Goal: Communication & Community: Answer question/provide support

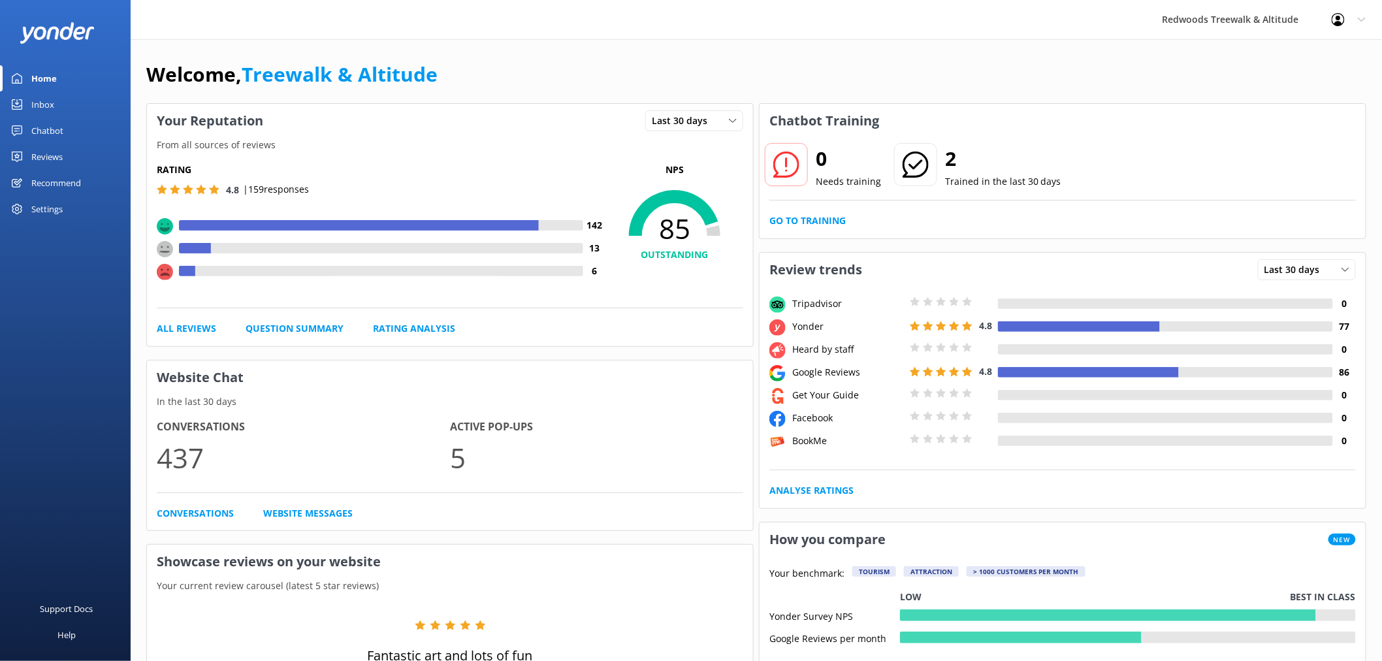
click at [191, 337] on div "Rating 4.8 | 159 responses 142 13 6 NPS 85 OUTSTANDING All Reviews Question Sum…" at bounding box center [450, 249] width 606 height 193
click at [191, 327] on link "All Reviews" at bounding box center [186, 328] width 59 height 14
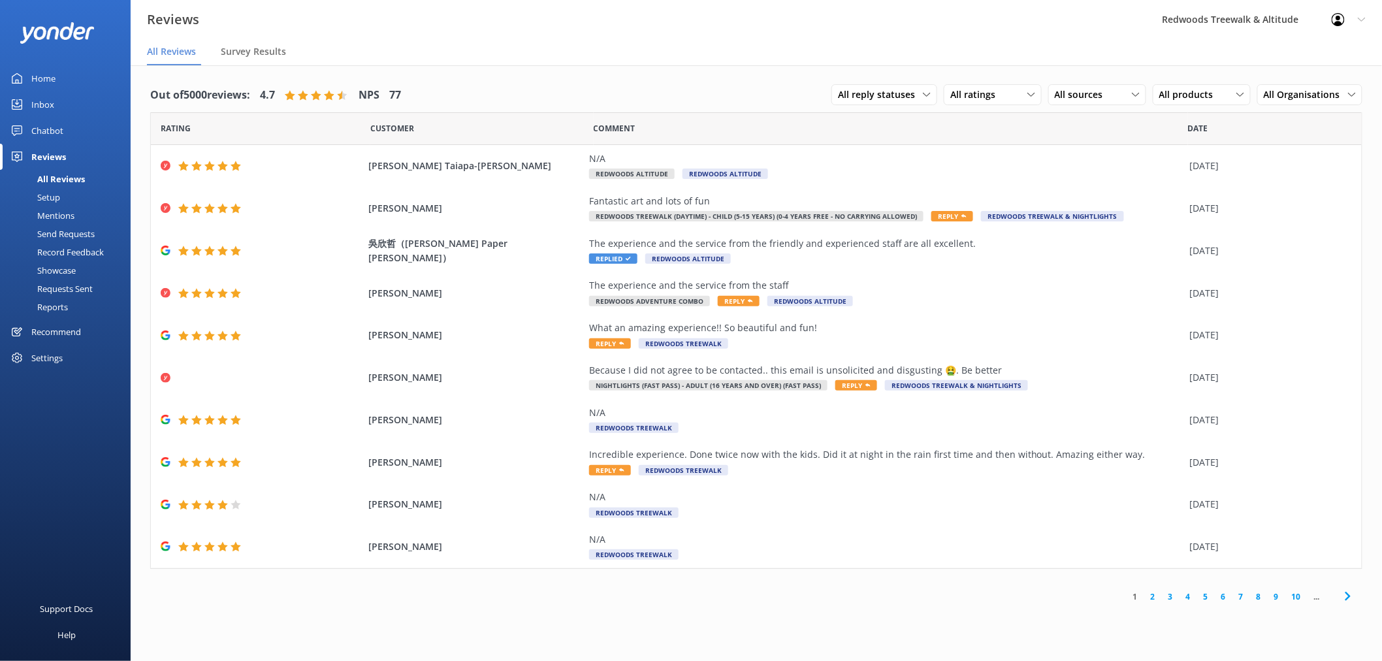
click at [63, 131] on link "Chatbot" at bounding box center [65, 131] width 131 height 26
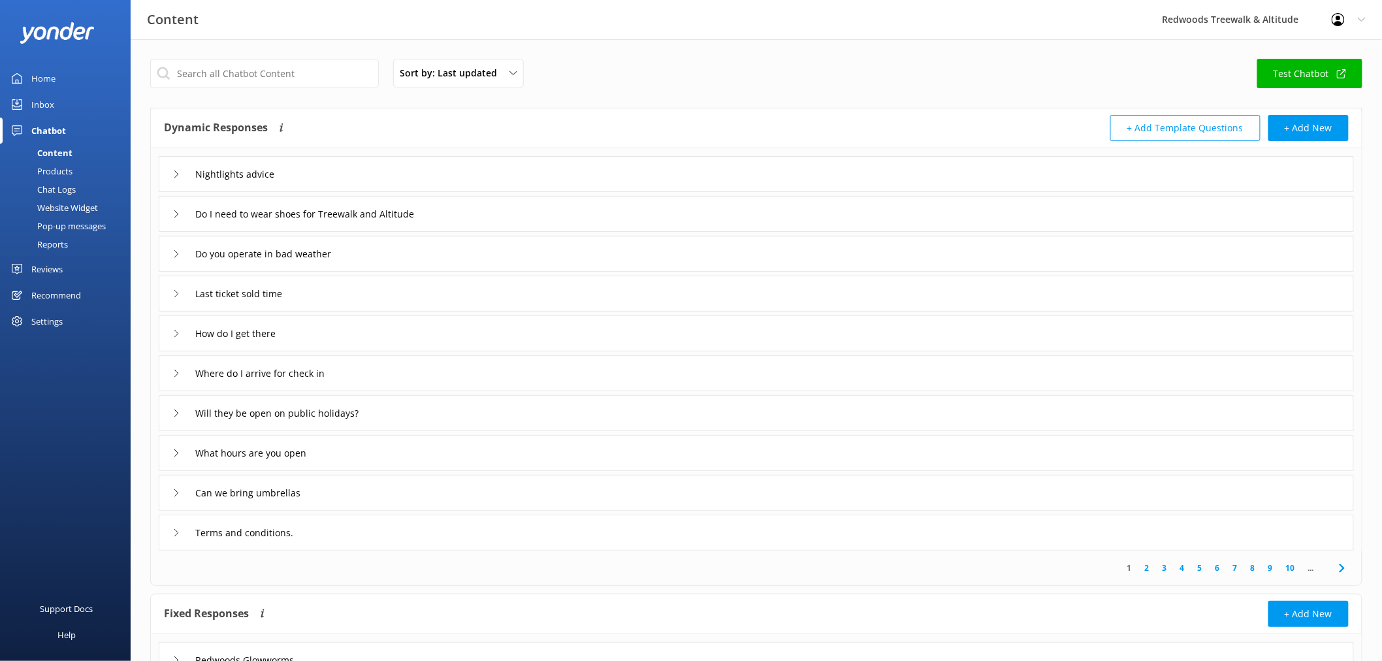
click at [174, 172] on icon at bounding box center [176, 174] width 8 height 8
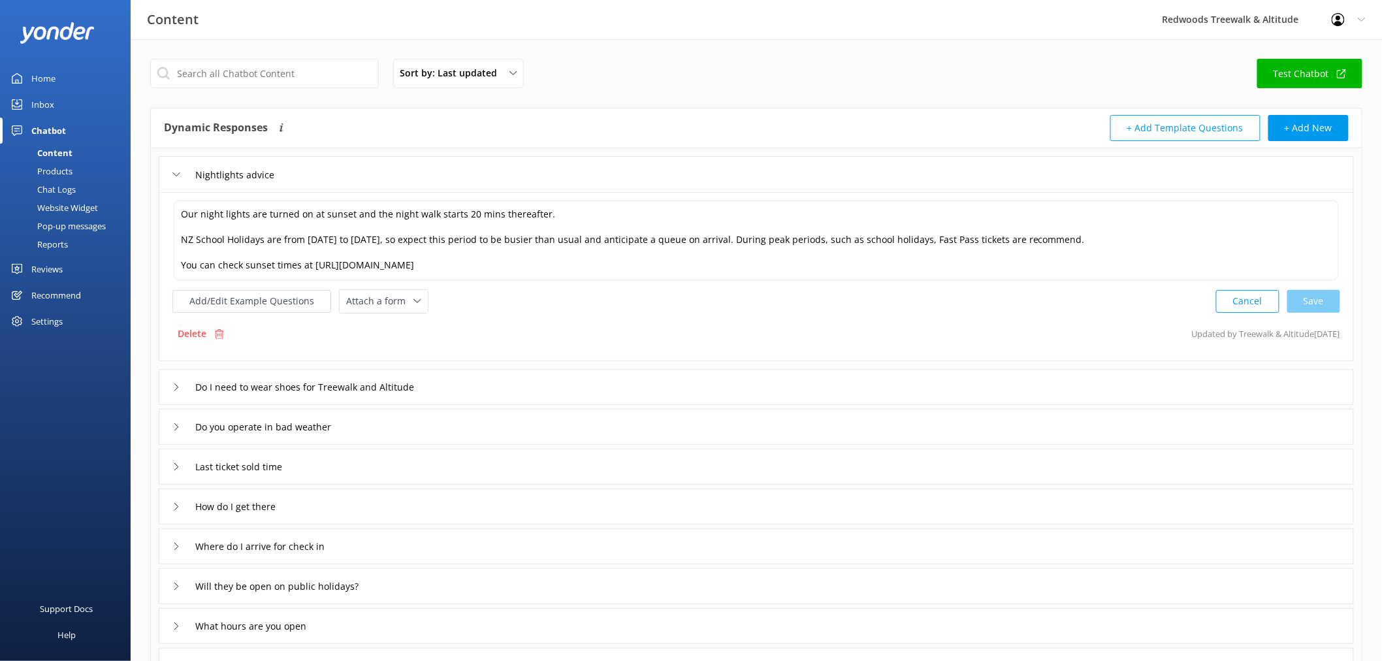
click at [174, 172] on icon at bounding box center [176, 174] width 8 height 8
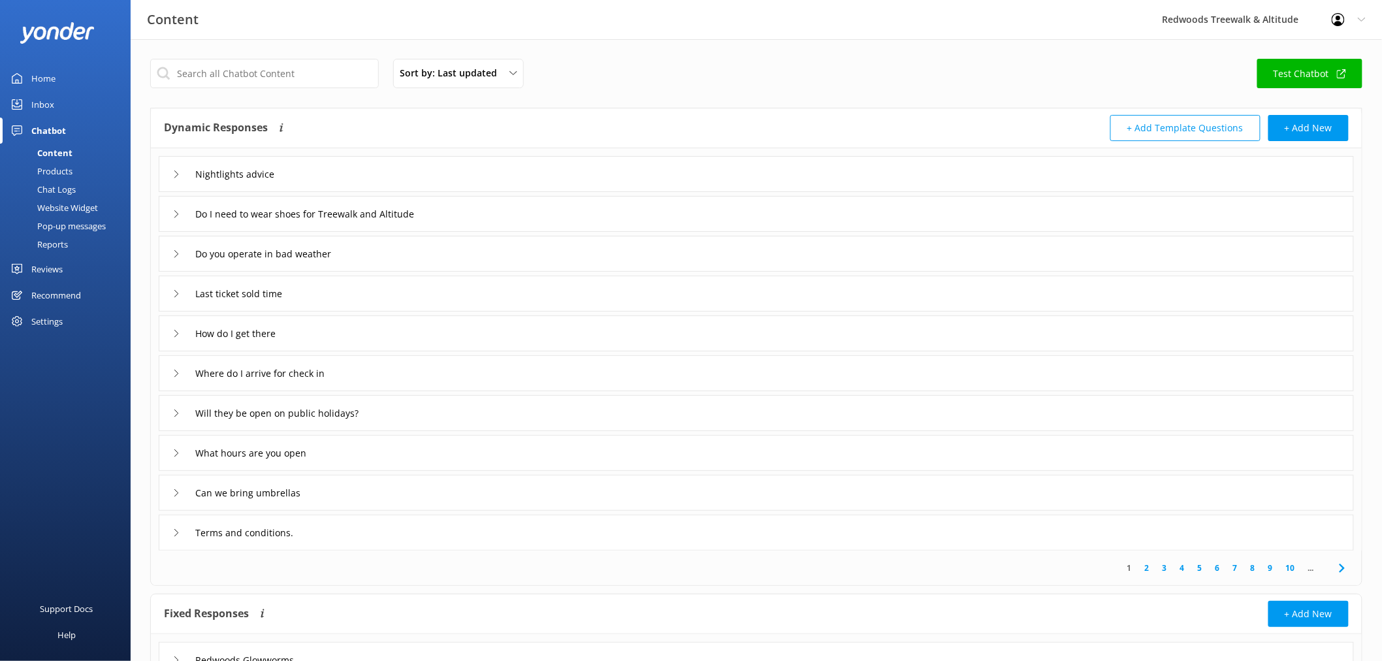
click at [178, 209] on div "Do I need to wear shoes for Treewalk and Altitude" at bounding box center [308, 214] width 272 height 22
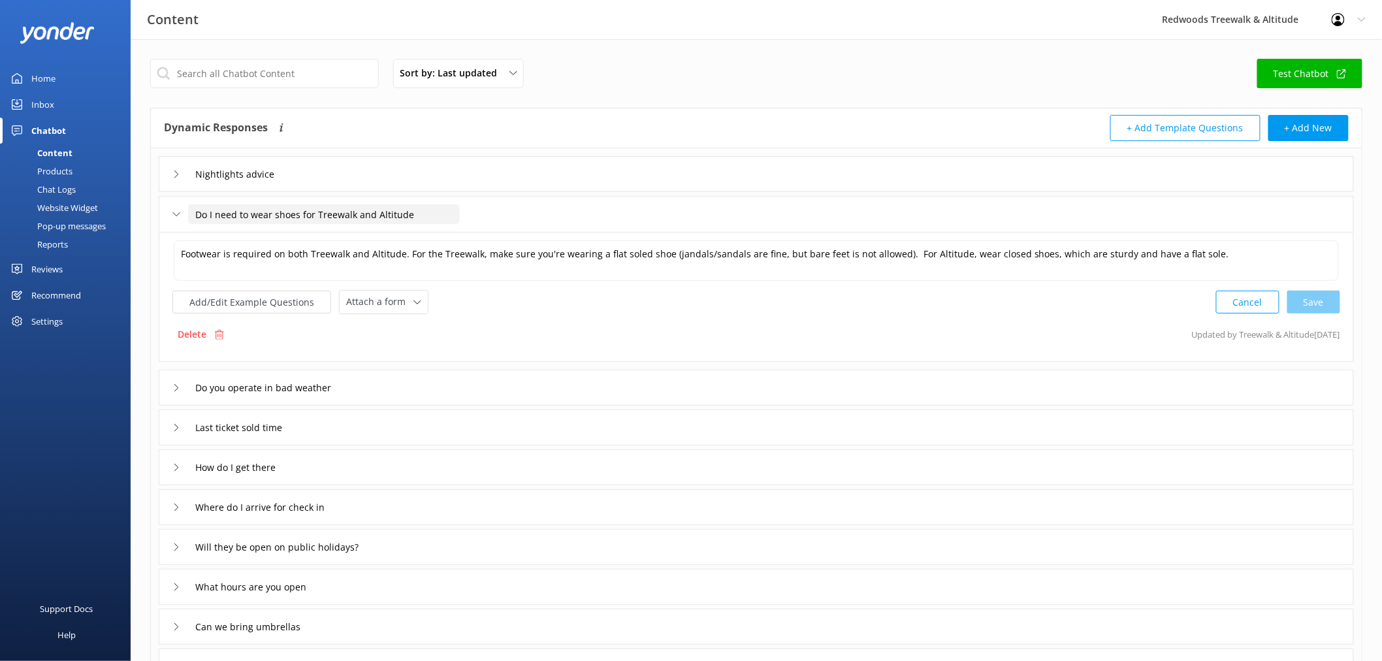
click at [392, 213] on input "Do I need to wear shoes for Treewalk and Altitude" at bounding box center [324, 214] width 272 height 20
click at [330, 215] on input "Do I need to wear shoes for Treewalk and Altitude" at bounding box center [324, 214] width 272 height 20
drag, startPoint x: 300, startPoint y: 209, endPoint x: 434, endPoint y: 216, distance: 134.0
click at [434, 216] on input "Do I need to wear shoes for Treewalk and Altitude" at bounding box center [324, 214] width 272 height 20
type input "Do I need to wear shoes"
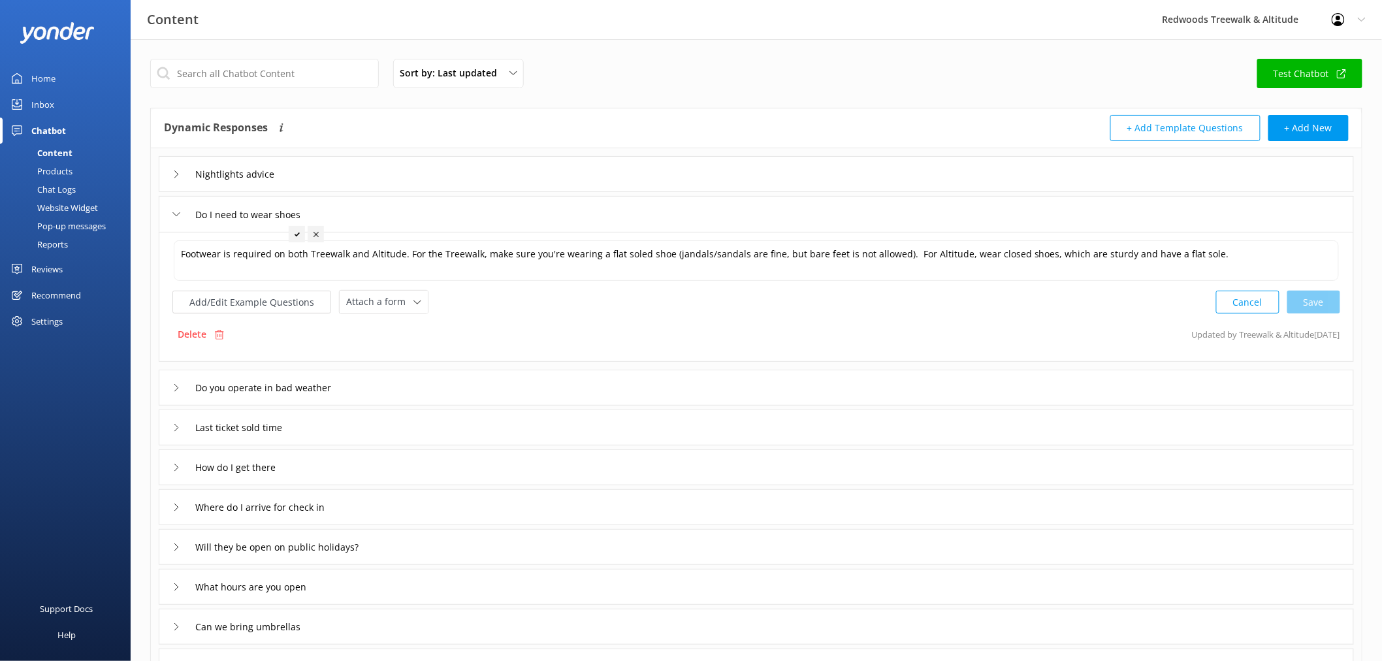
click at [298, 236] on icon at bounding box center [296, 234] width 5 height 5
click at [270, 262] on textarea "Footwear is required on both Treewalk and Altitude. For the Treewalk, make sure…" at bounding box center [756, 260] width 1165 height 40
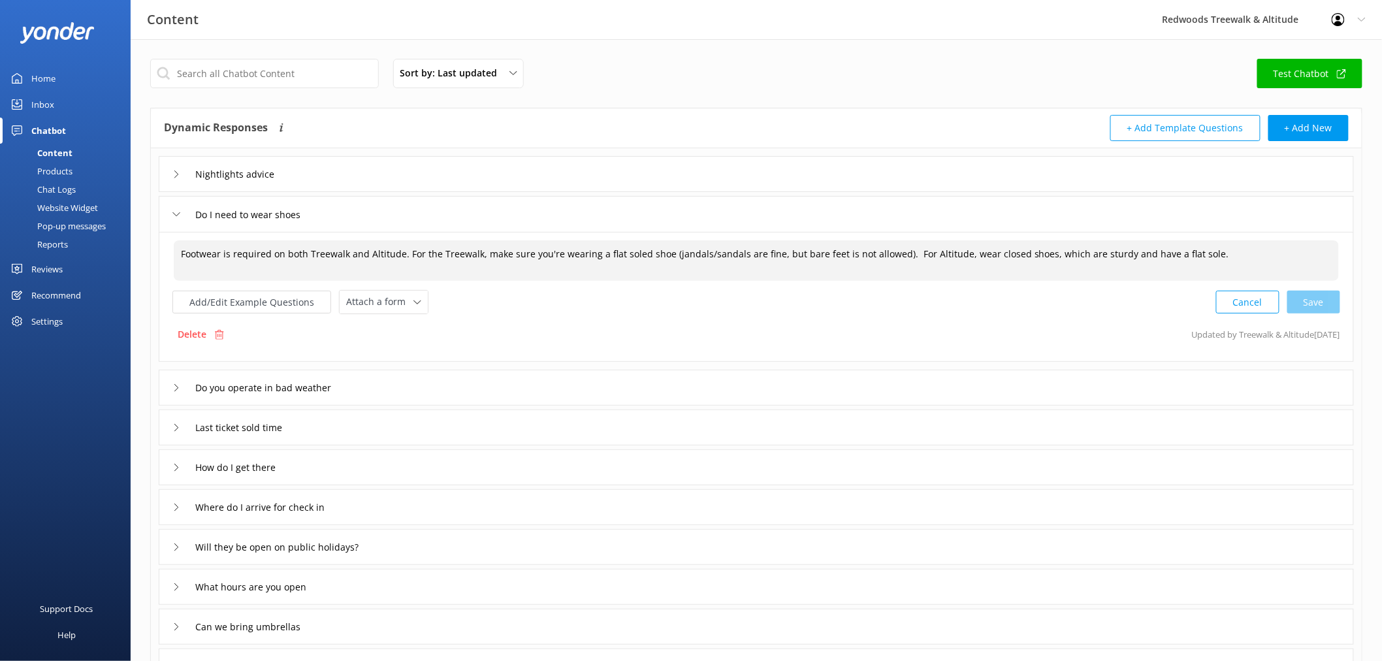
click at [270, 262] on textarea "Footwear is required on both Treewalk and Altitude. For the Treewalk, make sure…" at bounding box center [756, 260] width 1165 height 40
click at [1259, 261] on textarea "Footwear is required on both Treewalk and Altitude. For the Treewalk, make sure…" at bounding box center [756, 260] width 1165 height 40
paste textarea "For the Treewalk and Glowworms make sure you’re wearing a flat soled shoe (jand…"
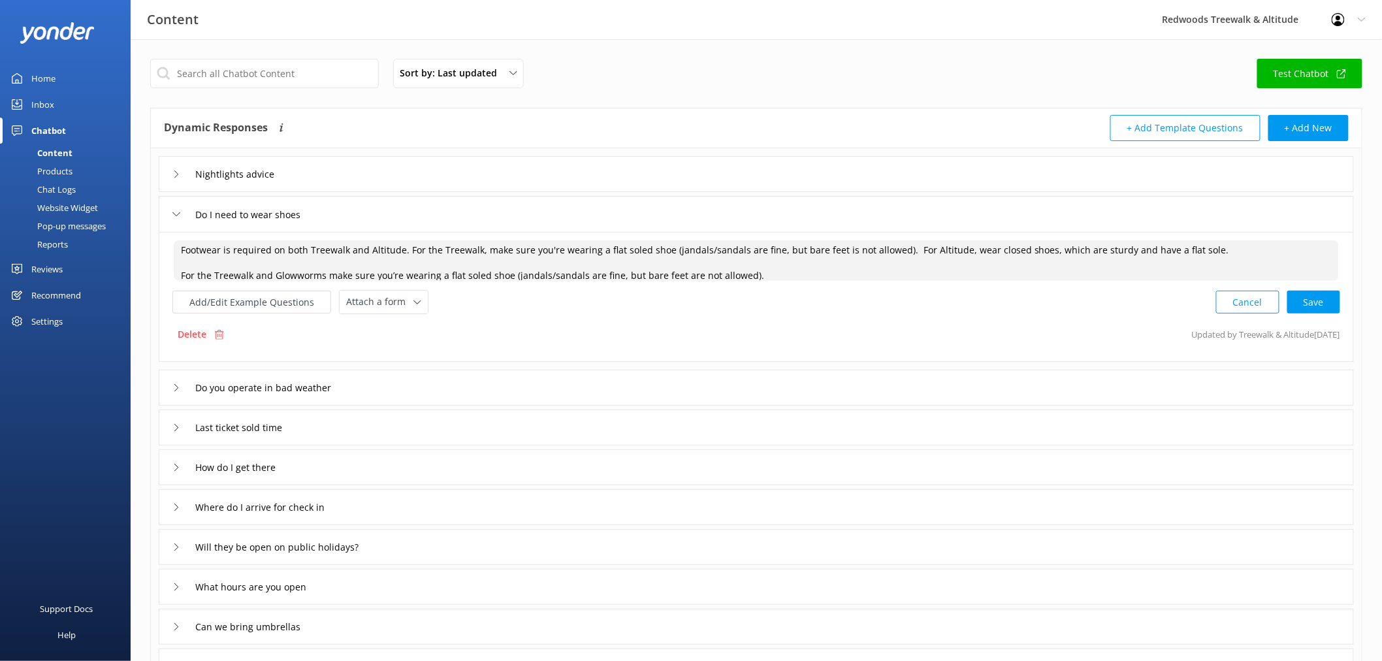
scroll to position [0, 0]
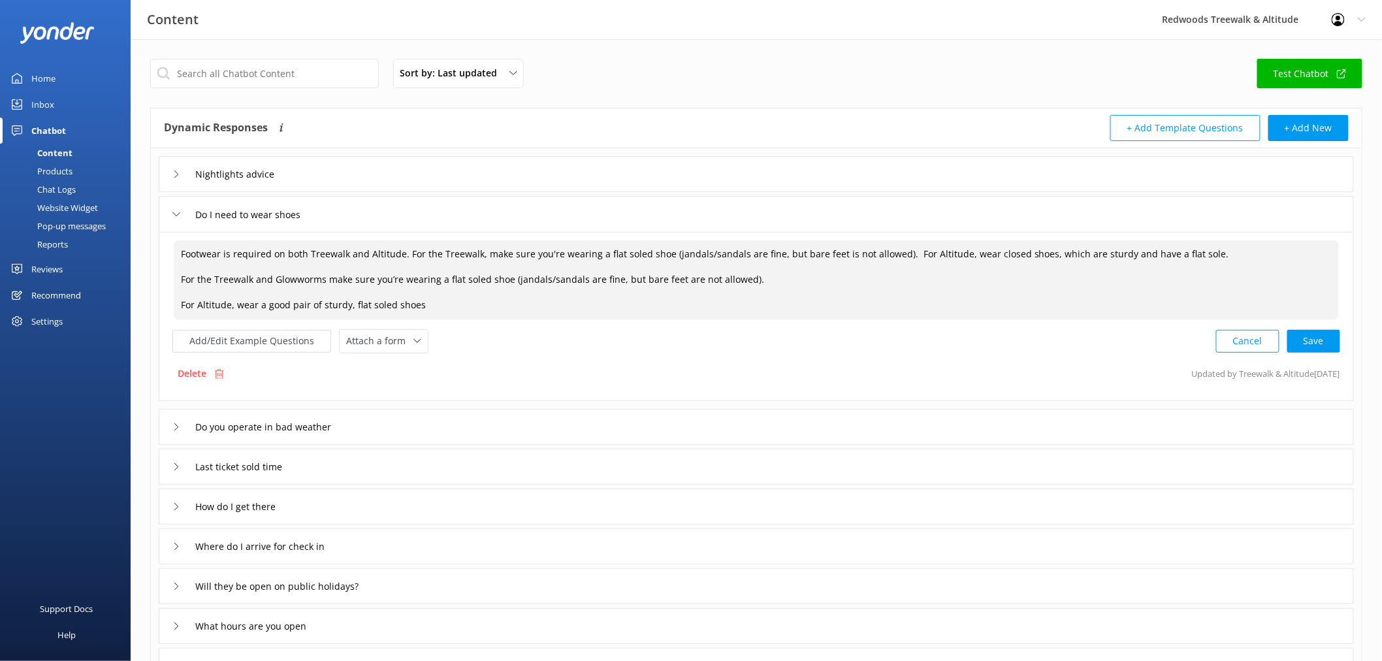
click at [320, 302] on textarea "Footwear is required on both Treewalk and Altitude. For the Treewalk, make sure…" at bounding box center [756, 280] width 1165 height 80
click at [353, 303] on textarea "Footwear is required on both Treewalk and Altitude. For the Treewalk, make sure…" at bounding box center [756, 280] width 1165 height 80
click at [491, 249] on textarea "Footwear is required on both Treewalk and Altitude. For the Treewalk, make sure…" at bounding box center [756, 280] width 1165 height 80
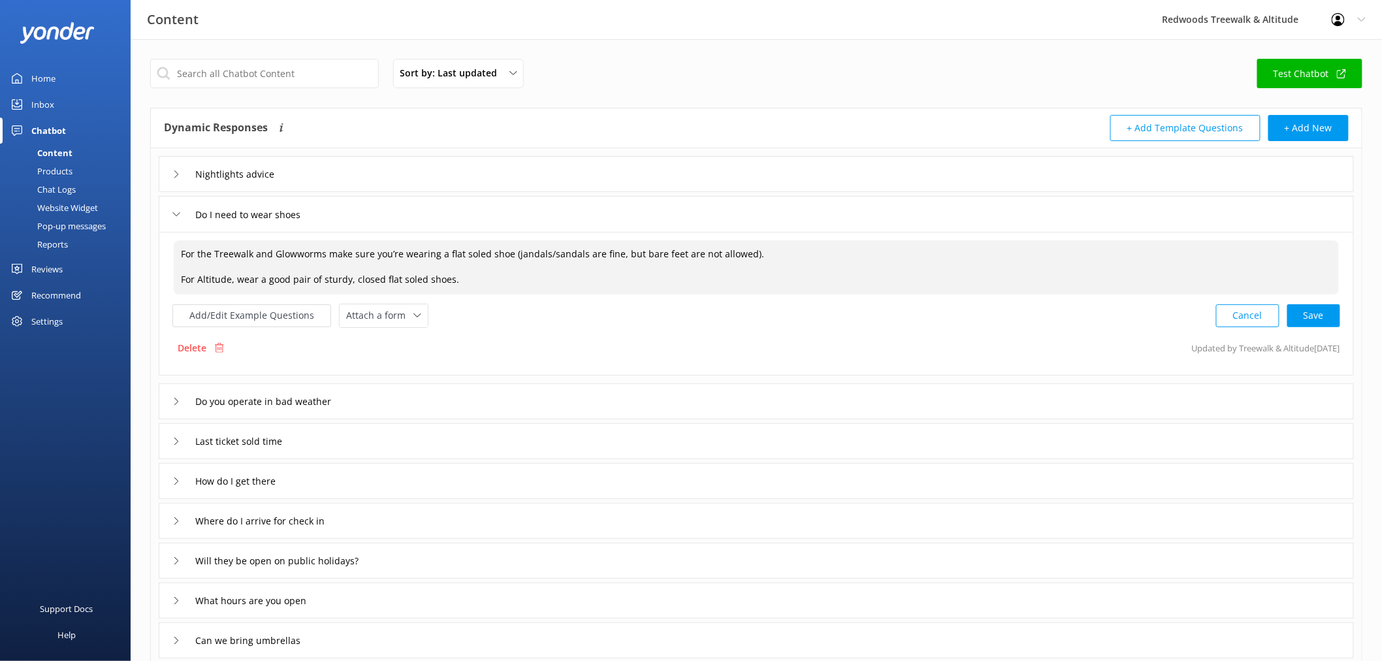
type textarea "For the Treewalk and Glowworms make sure you’re wearing a flat soled shoe (jand…"
click at [1297, 321] on div "Cancel Loading.." at bounding box center [1277, 314] width 123 height 24
click at [173, 395] on div "Do you operate in bad weather" at bounding box center [255, 400] width 167 height 22
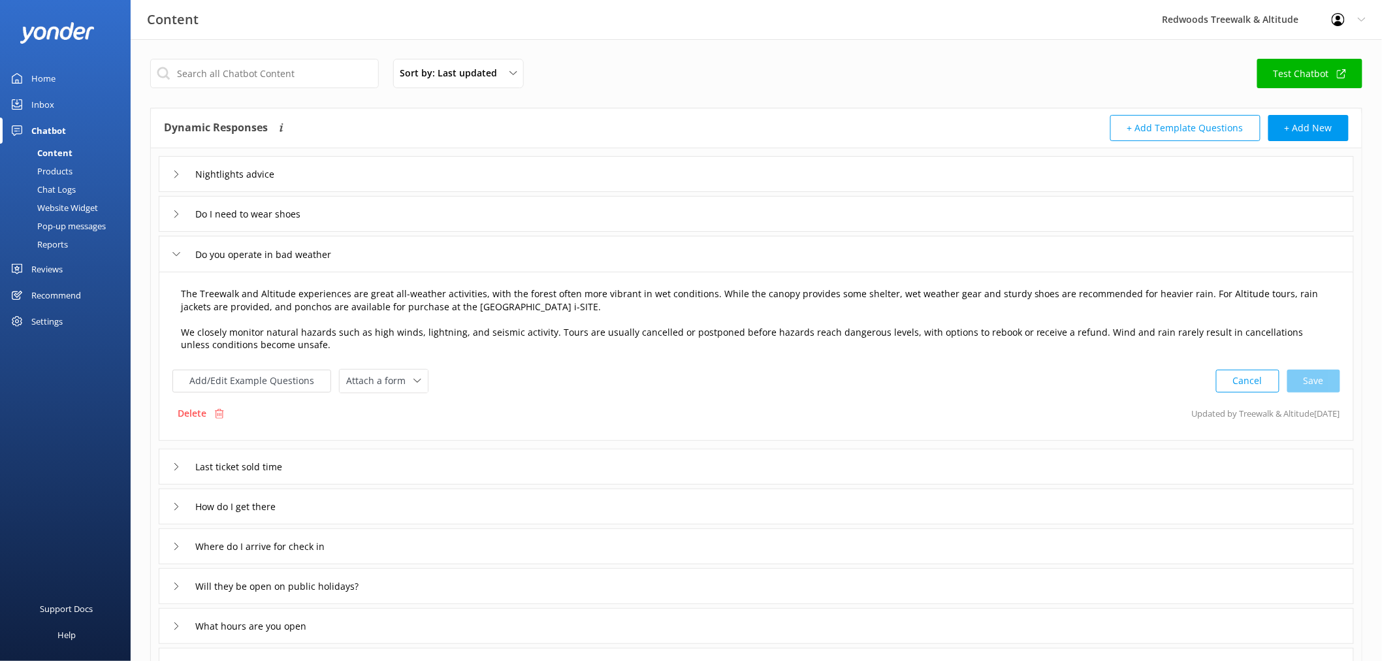
click at [238, 289] on textarea "The Treewalk and Altitude experiences are great all-weather activities, with th…" at bounding box center [756, 320] width 1165 height 80
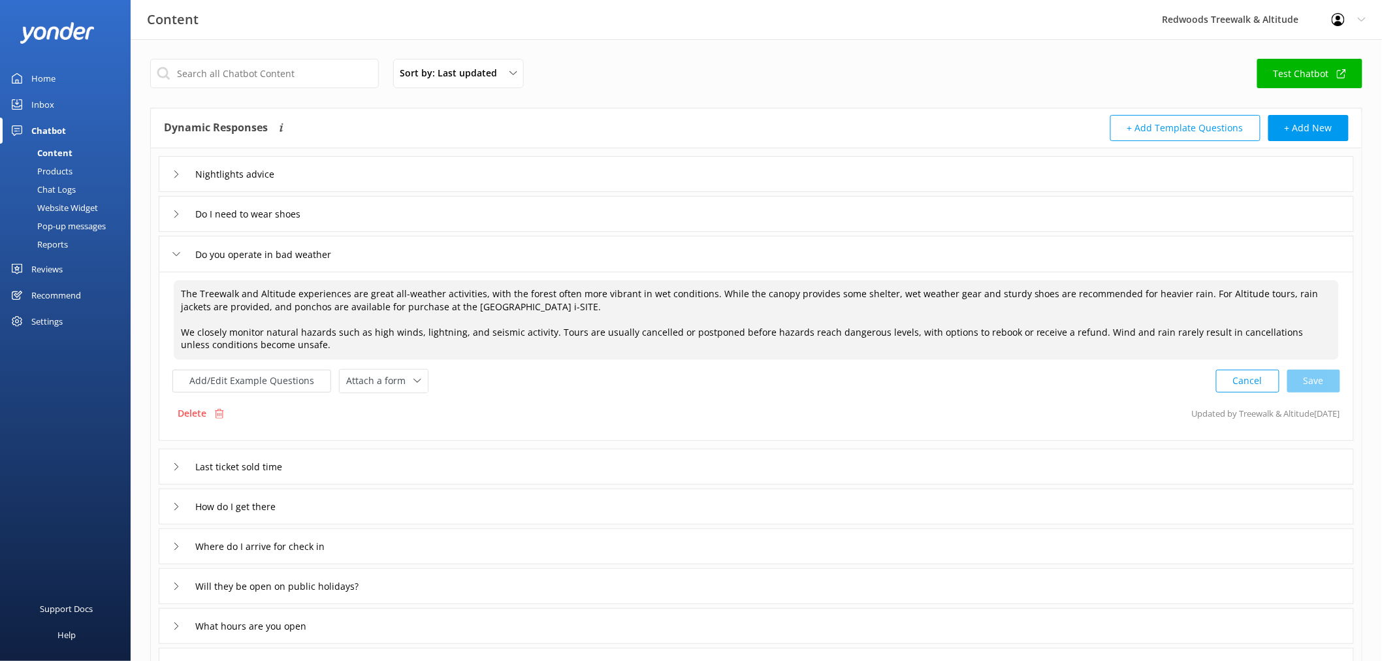
click at [168, 458] on div "Last ticket sold time" at bounding box center [756, 467] width 1195 height 36
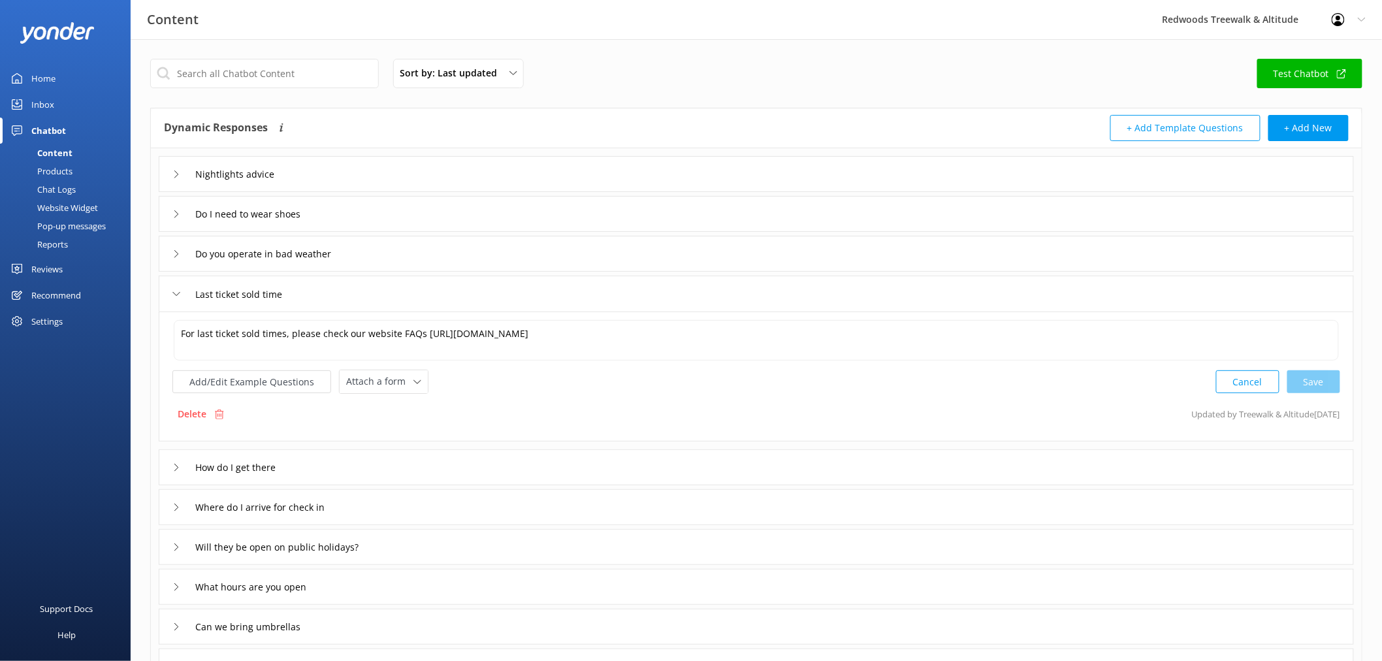
click at [170, 469] on div "How do I get there" at bounding box center [756, 467] width 1195 height 36
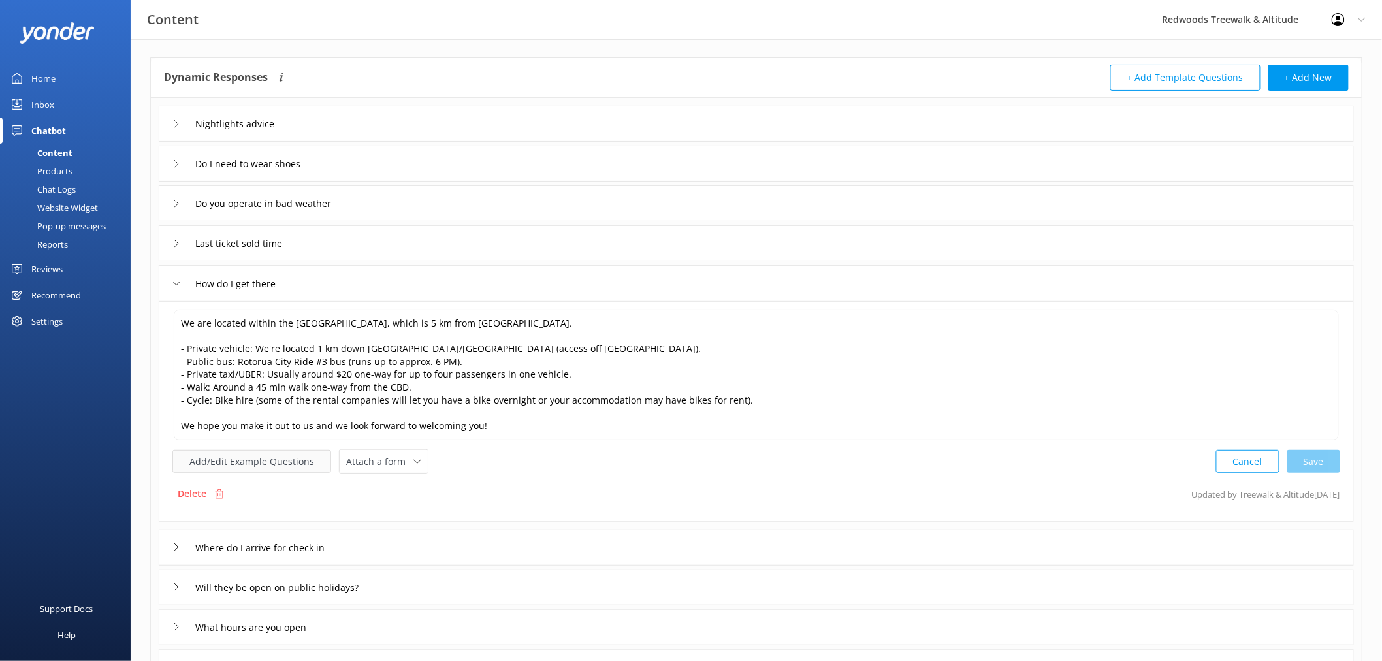
scroll to position [72, 0]
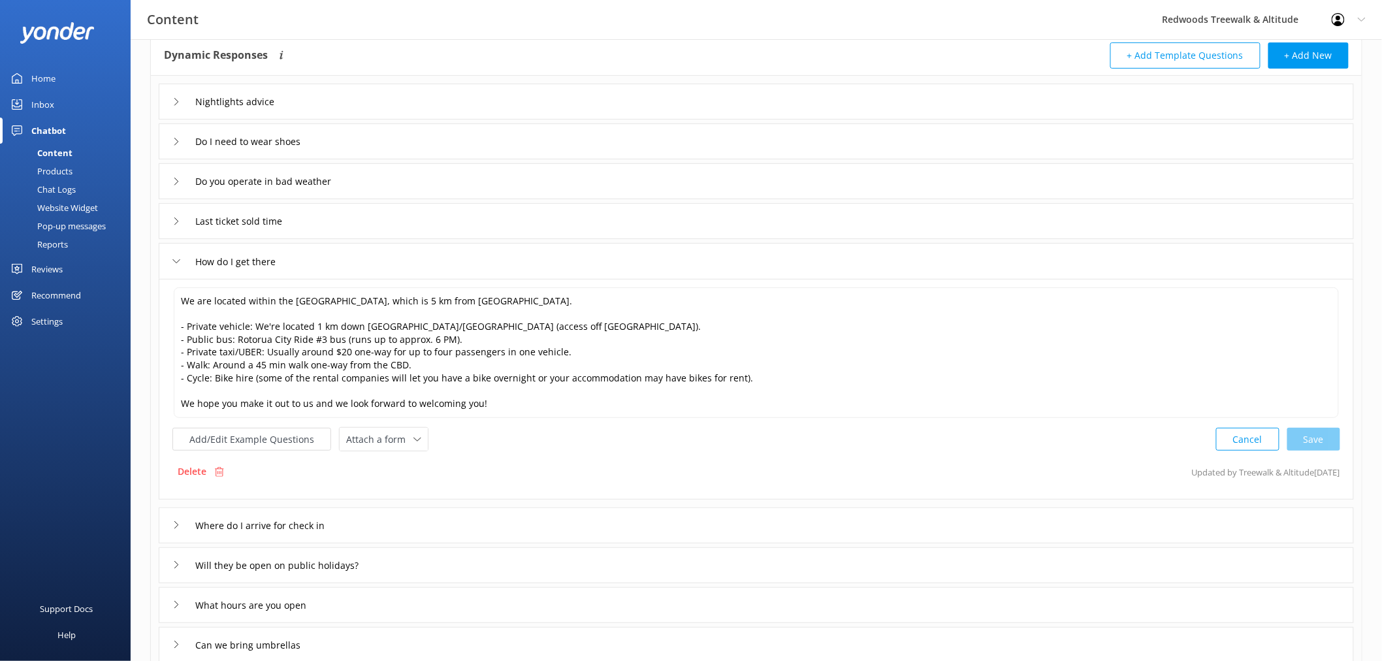
click at [171, 524] on div "Where do I arrive for check in" at bounding box center [756, 525] width 1195 height 36
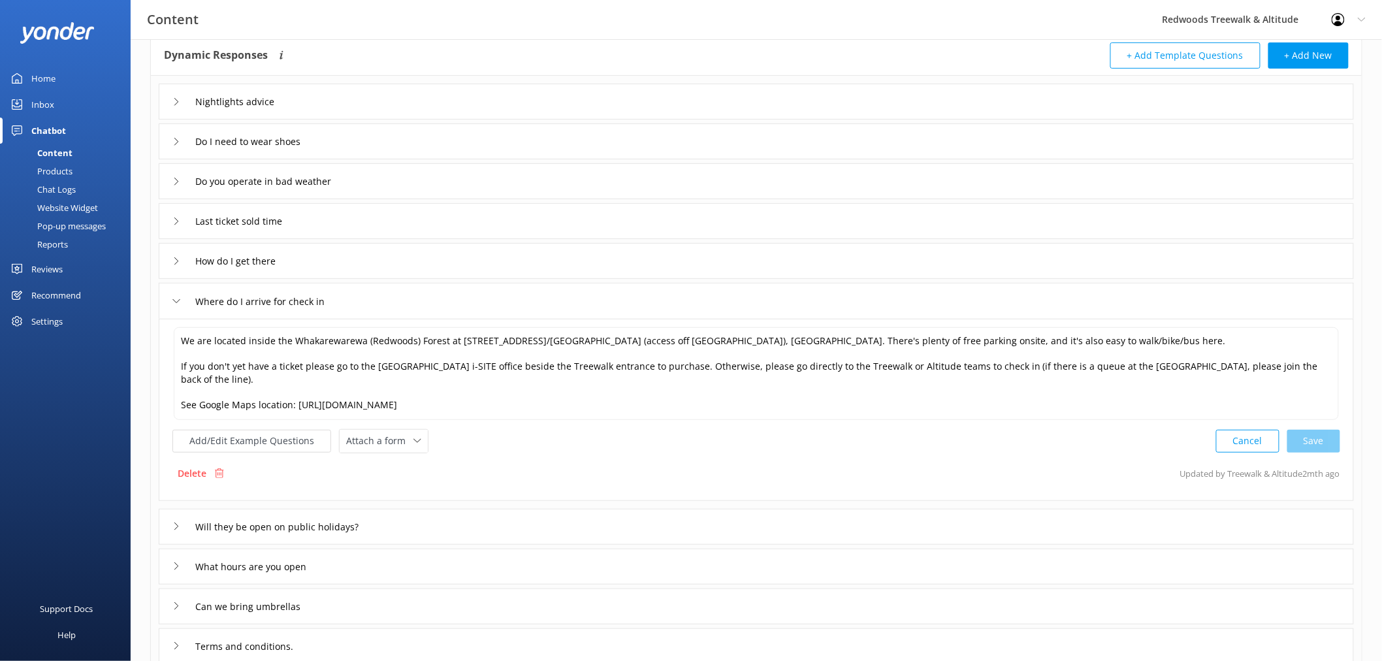
click at [176, 522] on icon at bounding box center [176, 526] width 8 height 8
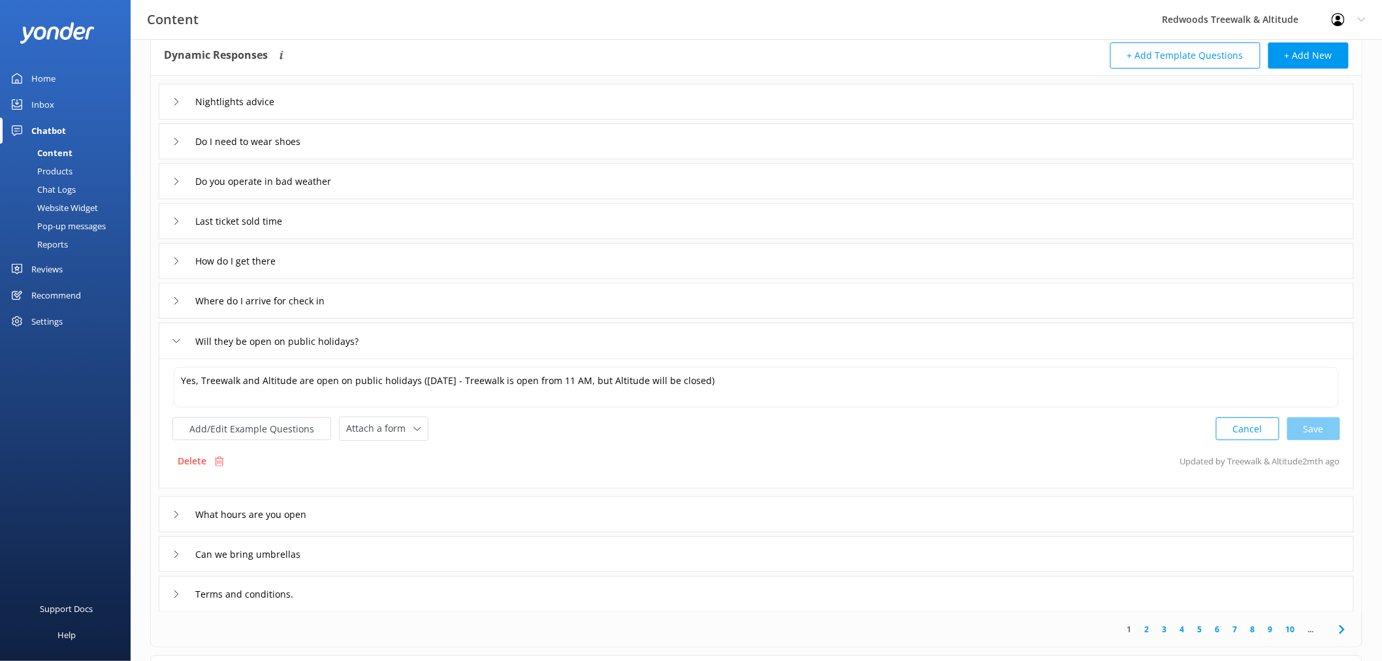
click at [174, 516] on icon at bounding box center [176, 515] width 8 height 8
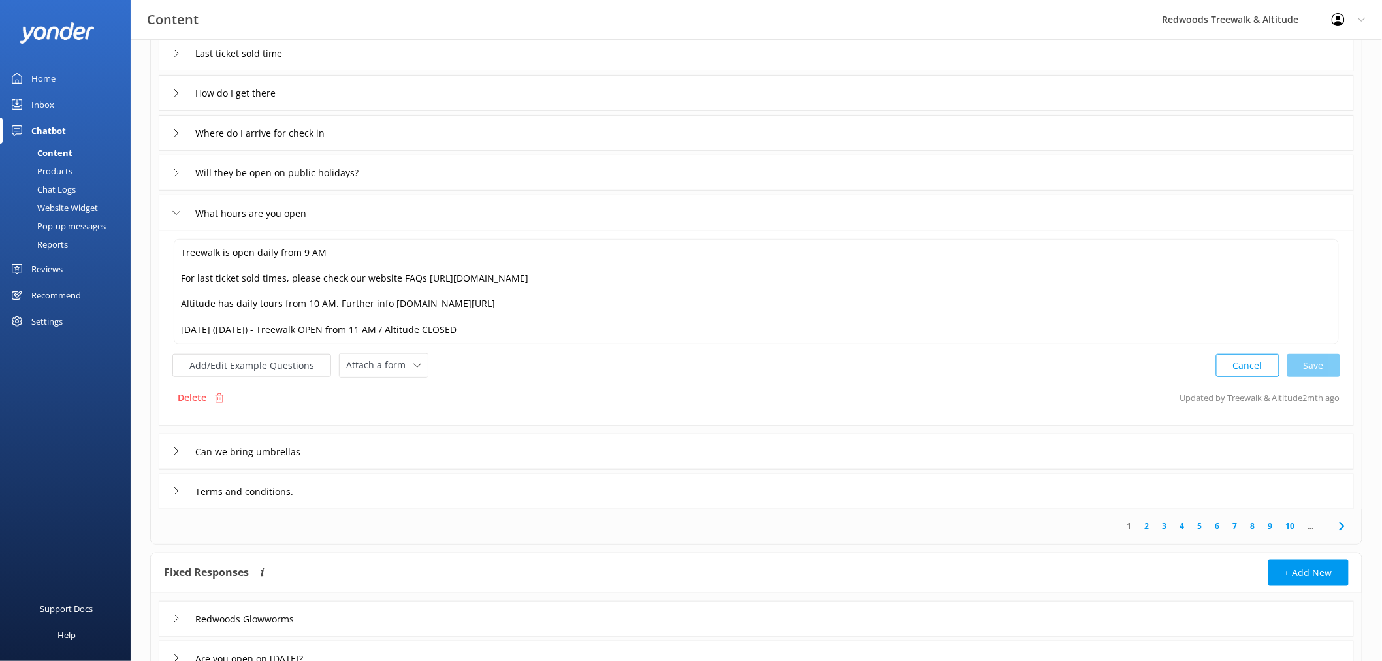
scroll to position [290, 0]
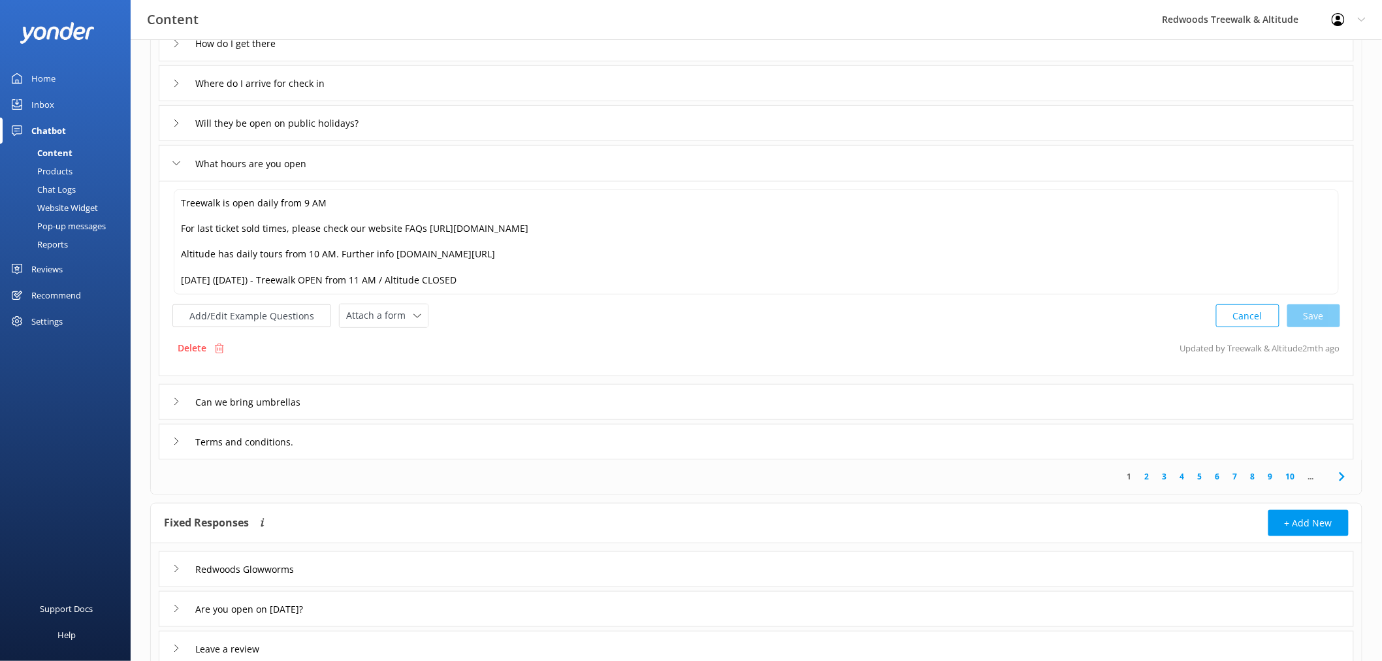
click at [176, 403] on icon at bounding box center [176, 402] width 8 height 8
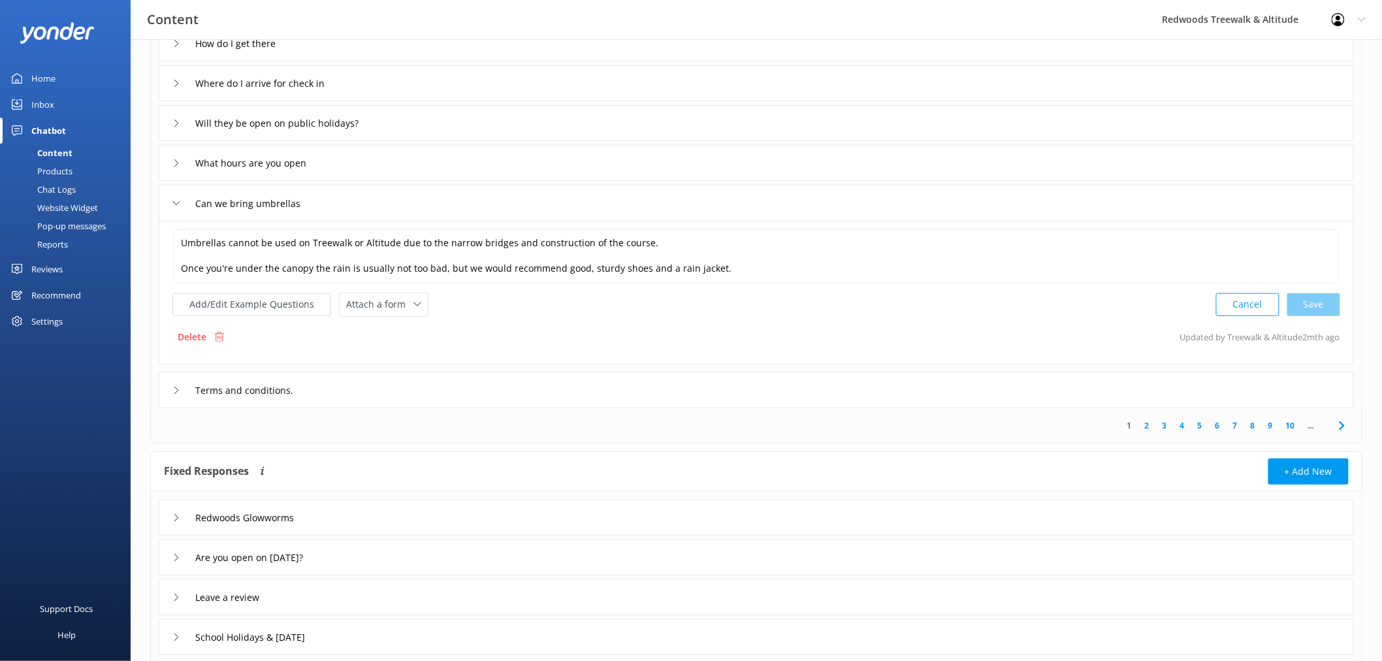
click at [175, 404] on div "Terms and conditions." at bounding box center [756, 390] width 1195 height 36
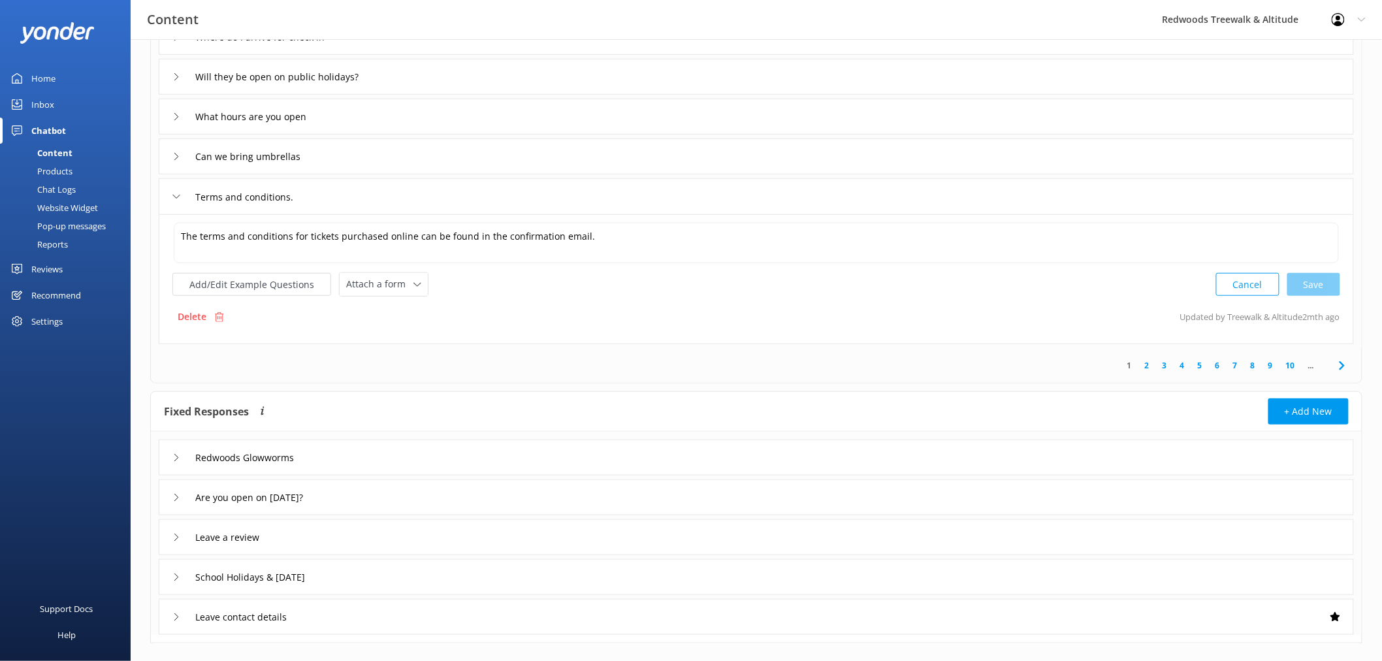
scroll to position [359, 0]
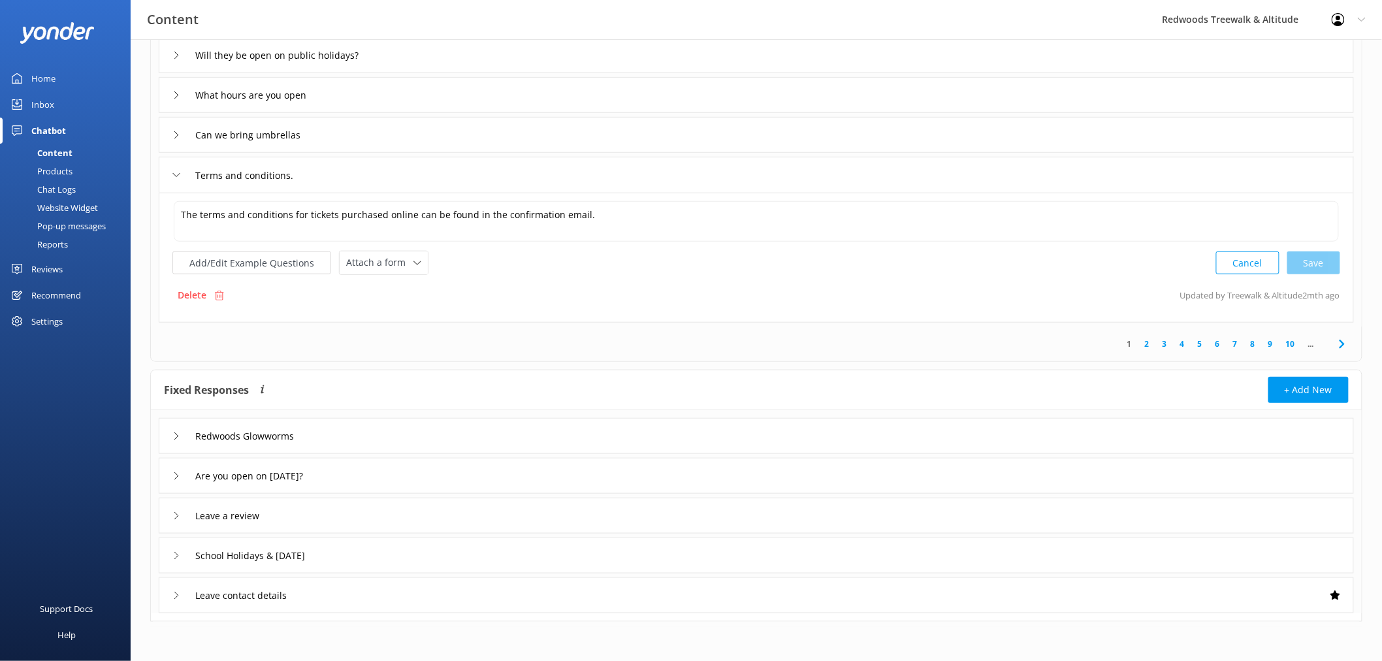
click at [175, 436] on icon at bounding box center [176, 436] width 8 height 8
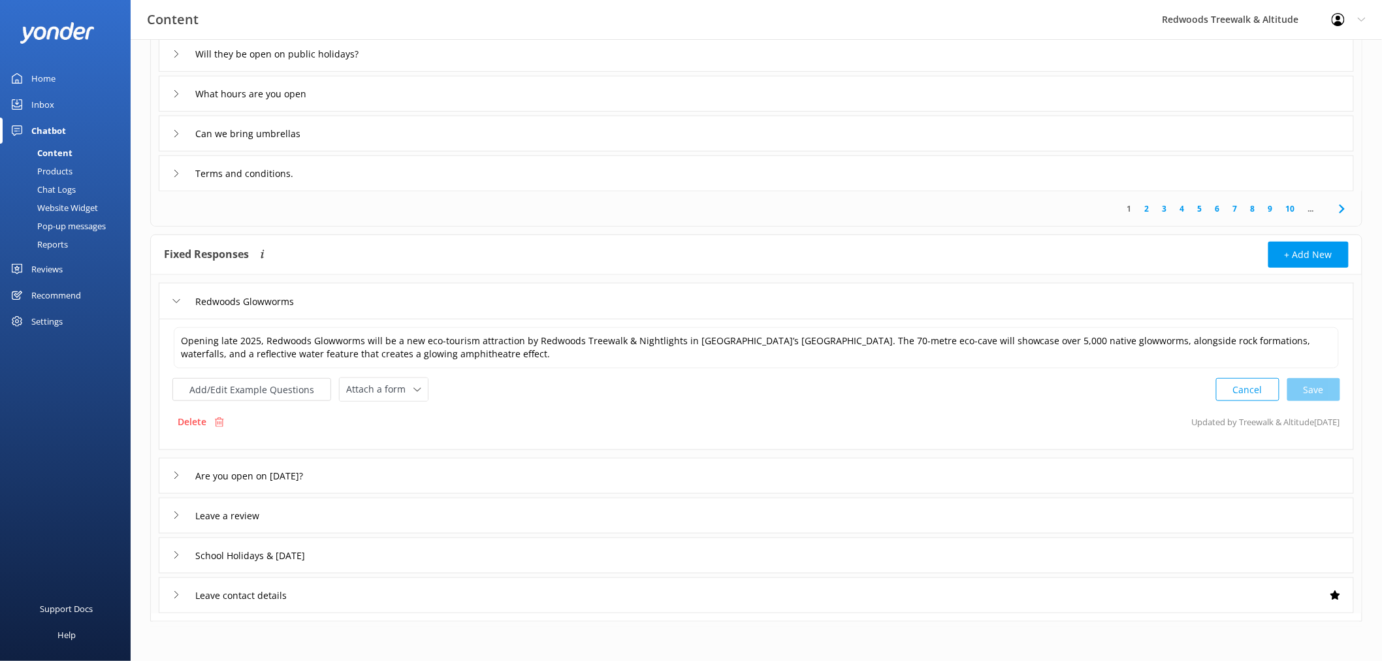
click at [172, 473] on div "Are you open on [DATE]?" at bounding box center [258, 476] width 172 height 22
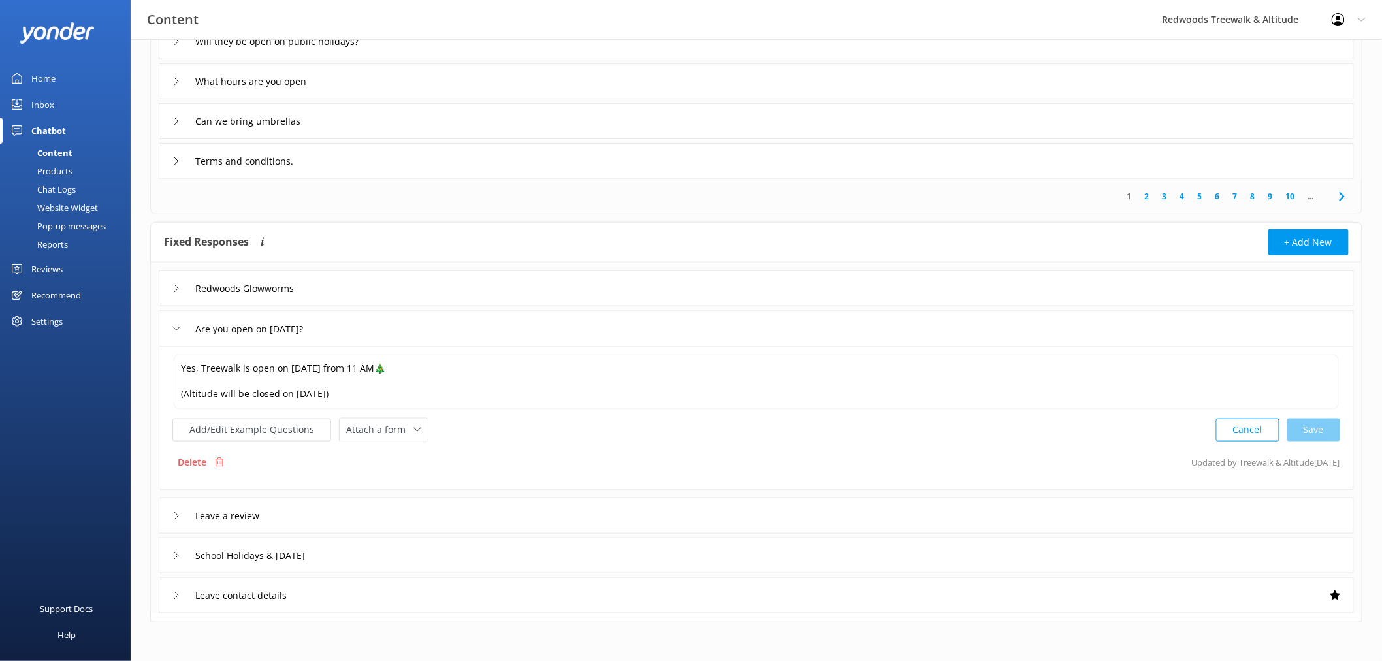
click at [163, 515] on div "Leave a review" at bounding box center [756, 516] width 1195 height 36
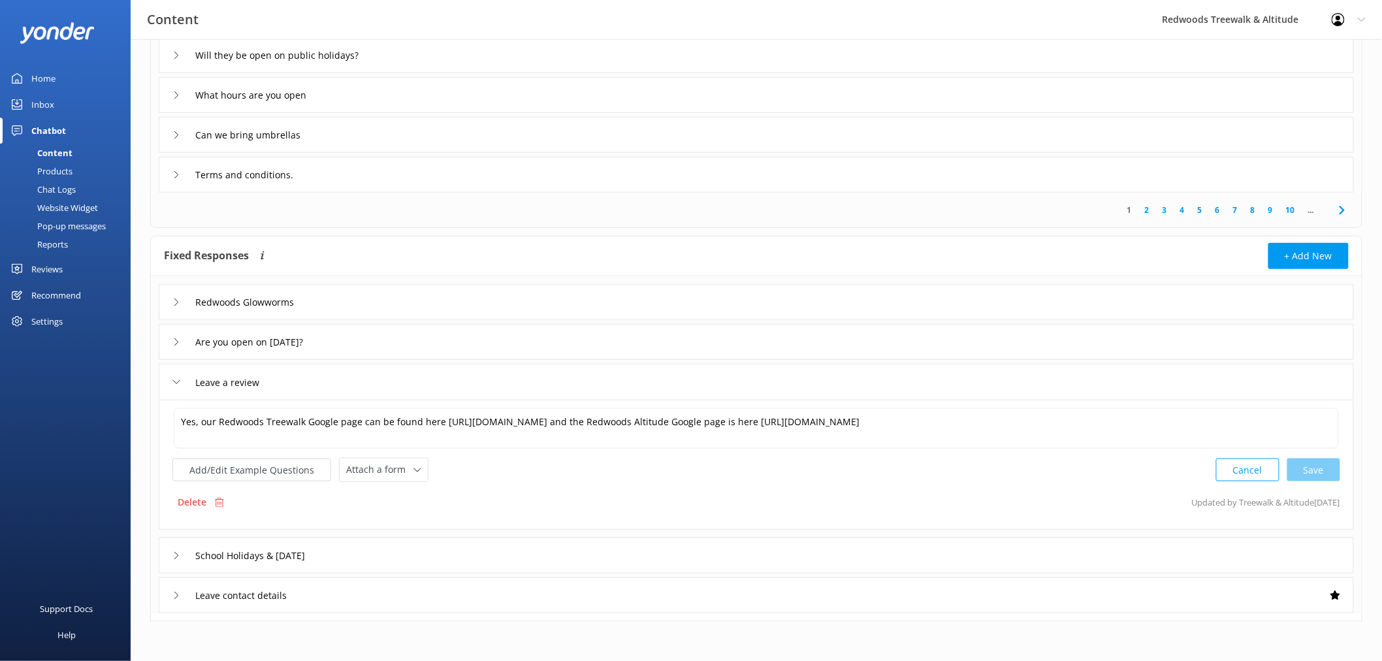
scroll to position [359, 0]
click at [181, 547] on div "School Holidays & [DATE]" at bounding box center [250, 556] width 157 height 22
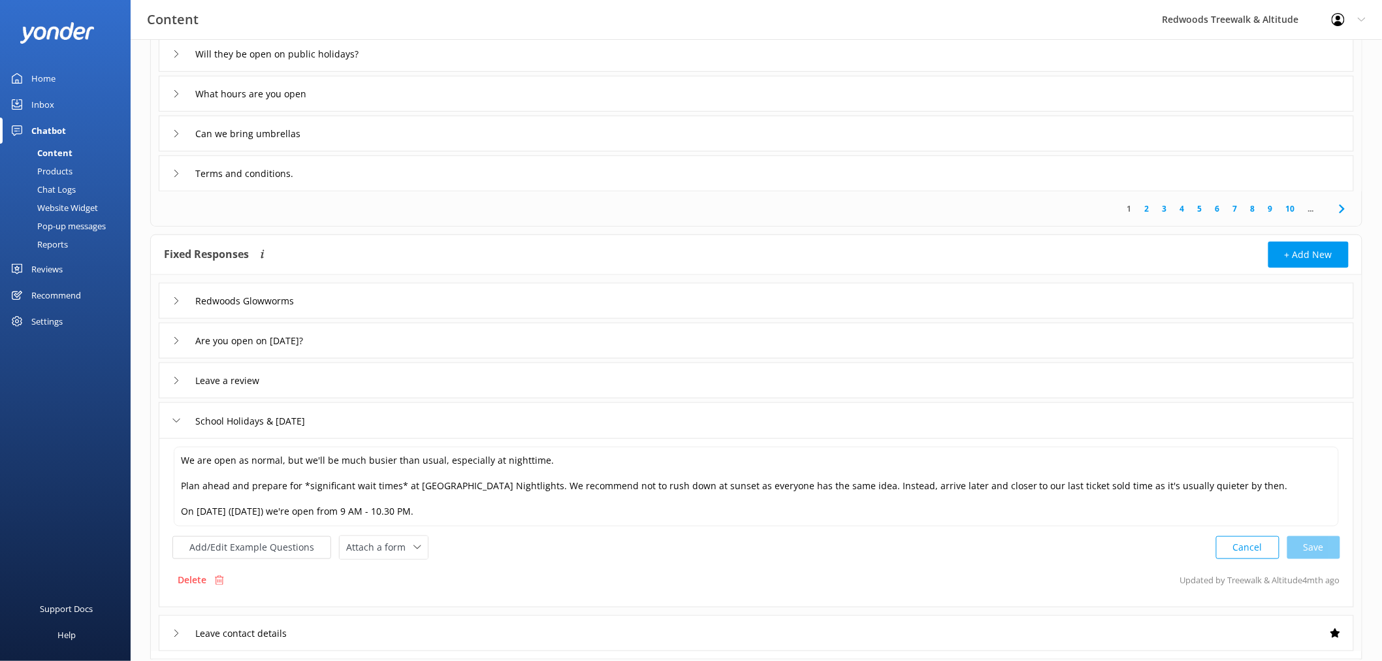
click at [170, 630] on div "Leave contact details" at bounding box center [756, 633] width 1195 height 36
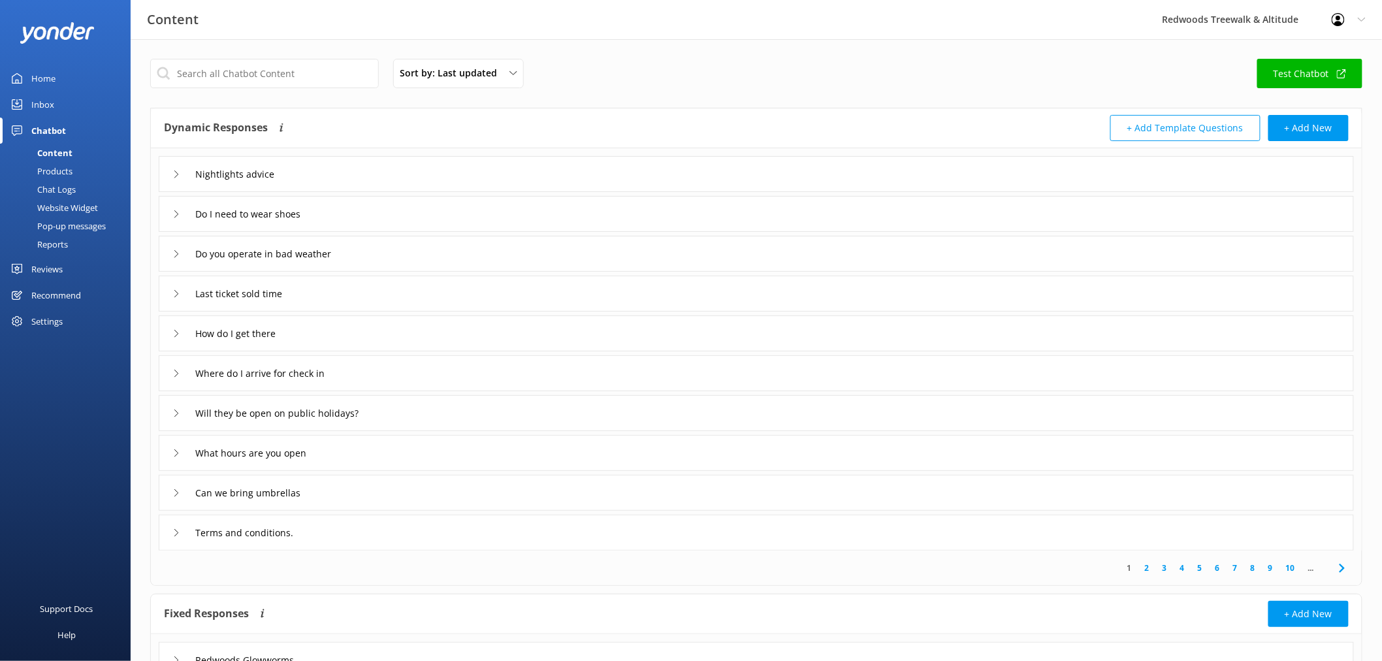
click at [1147, 569] on link "2" at bounding box center [1147, 568] width 18 height 12
click at [180, 168] on div "What days are you open" at bounding box center [237, 174] width 131 height 22
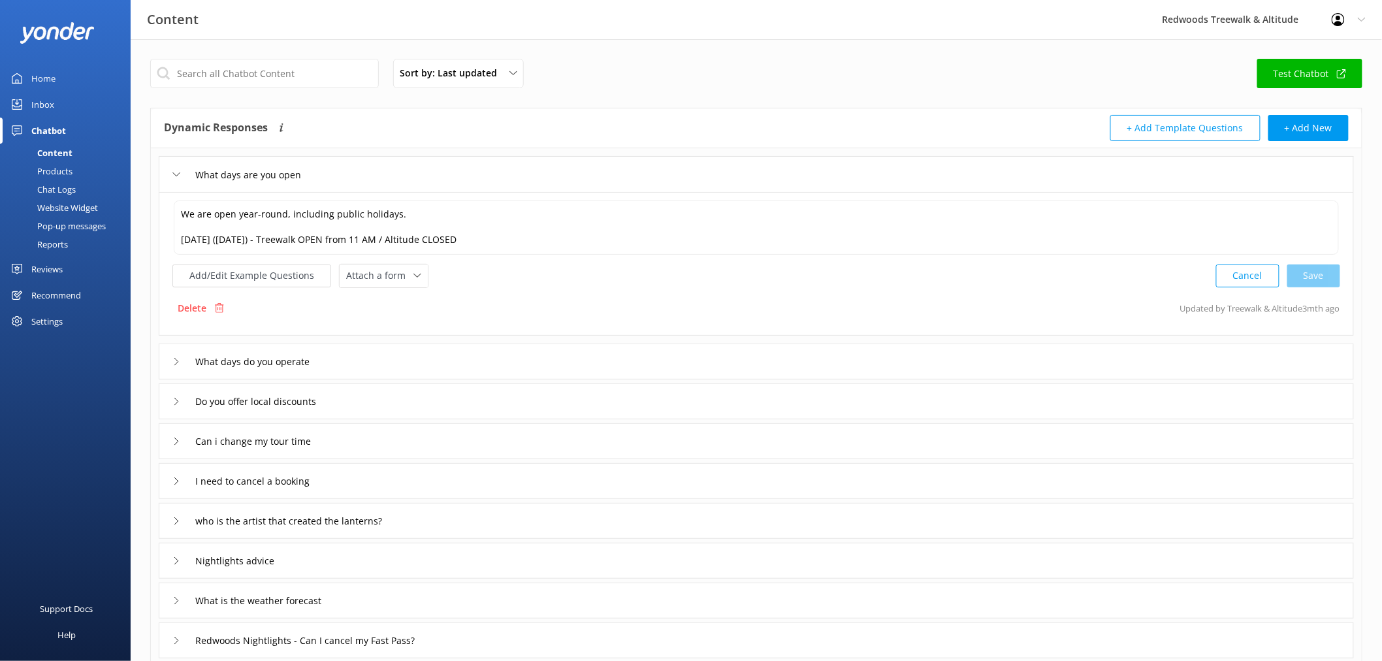
click at [177, 362] on icon at bounding box center [176, 362] width 8 height 8
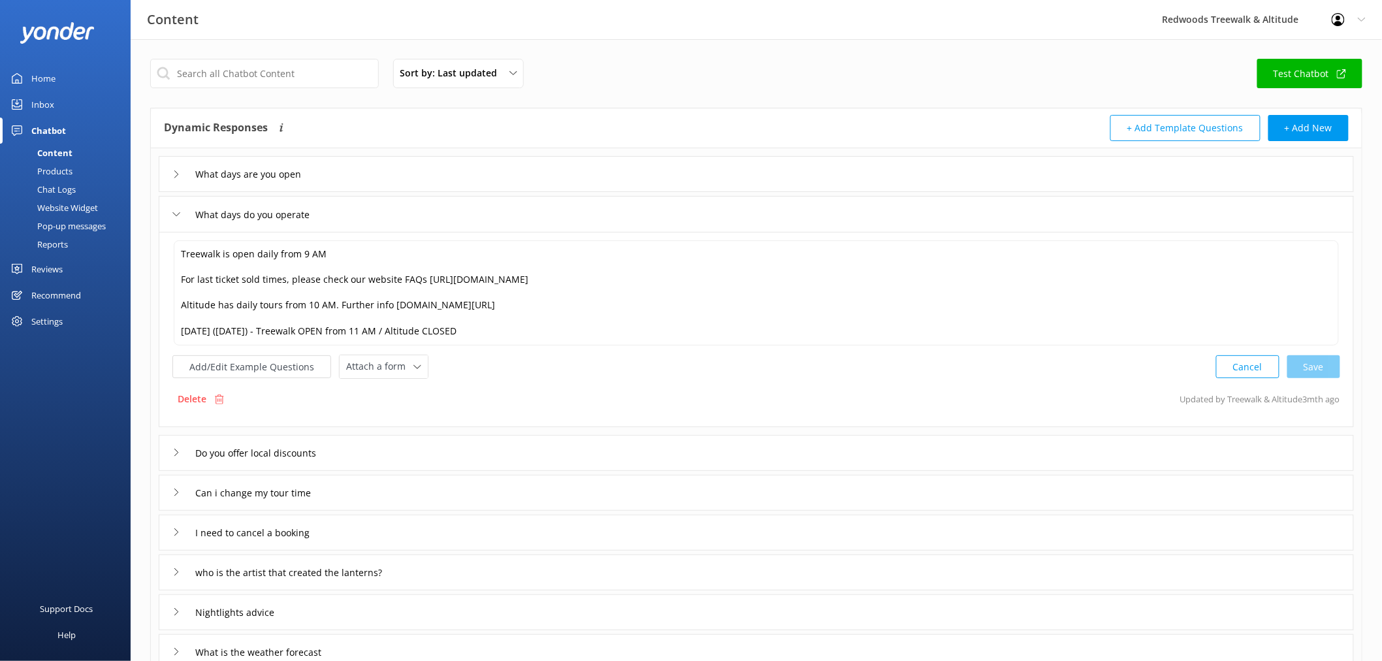
click at [165, 451] on div "Do you offer local discounts" at bounding box center [756, 453] width 1195 height 36
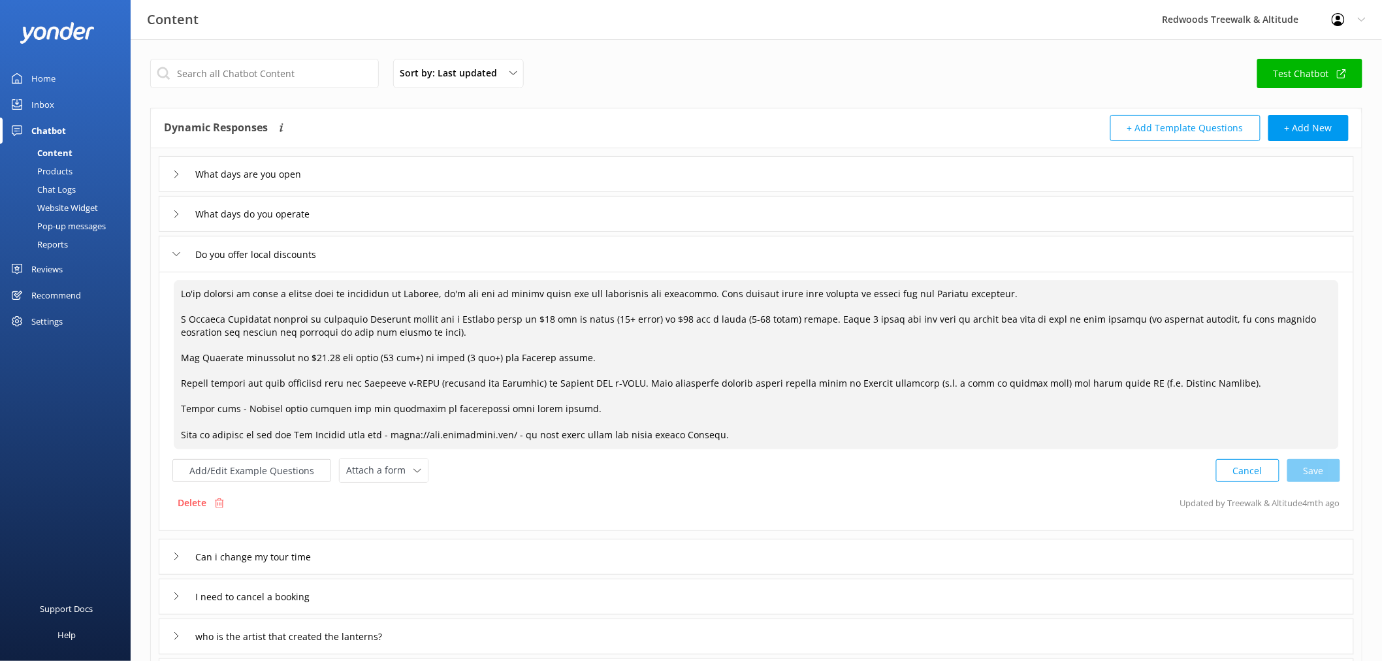
click at [441, 325] on textarea at bounding box center [756, 364] width 1165 height 169
click at [453, 329] on textarea at bounding box center [756, 364] width 1165 height 169
click at [46, 69] on div "Home" at bounding box center [43, 78] width 24 height 26
